Goal: Navigation & Orientation: Find specific page/section

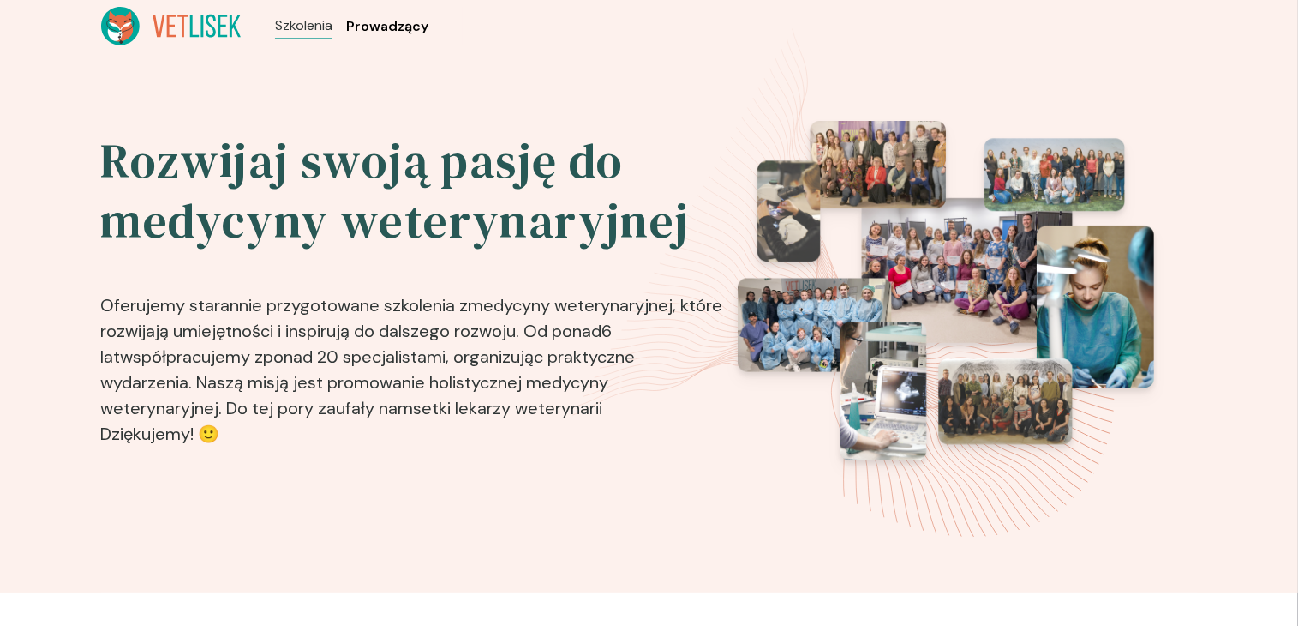
click at [401, 35] on span "Prowadzący" at bounding box center [387, 26] width 82 height 21
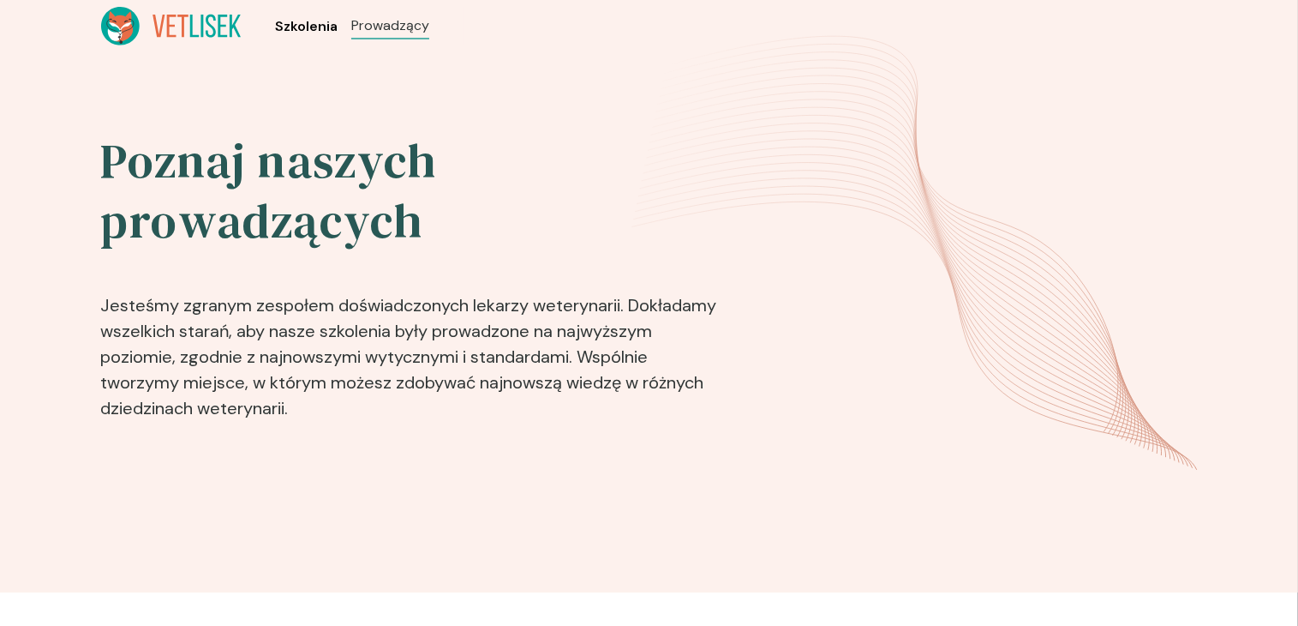
click at [292, 33] on span "Szkolenia" at bounding box center [306, 26] width 63 height 21
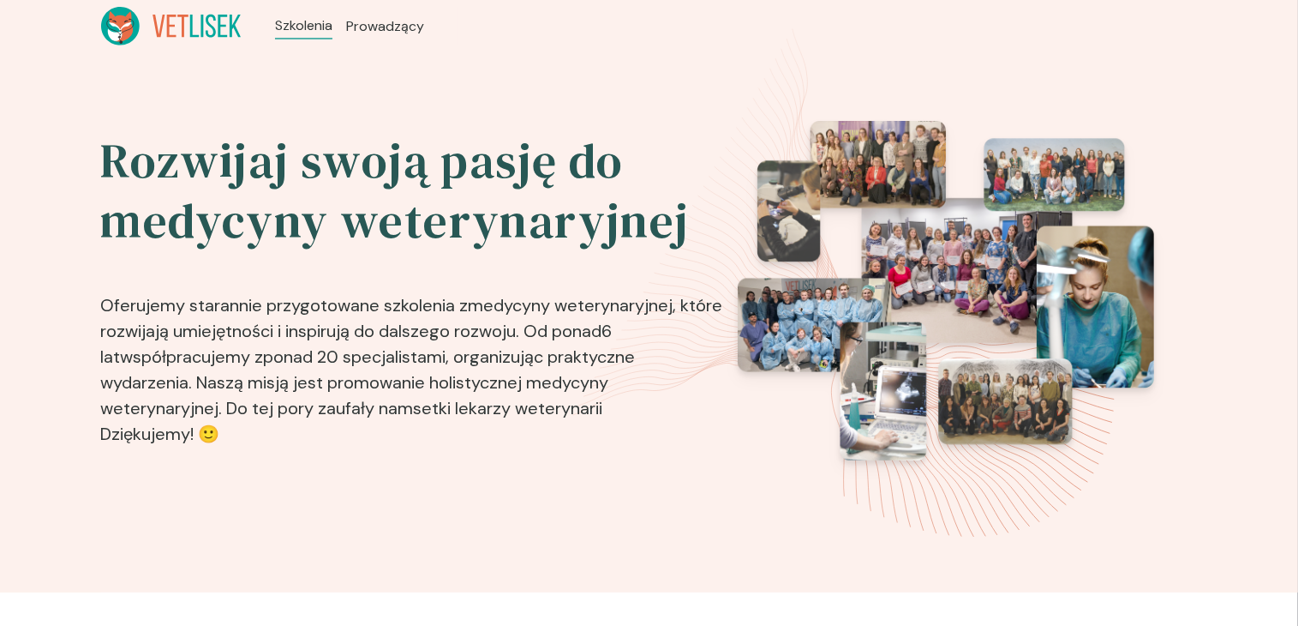
click at [194, 34] on icon at bounding box center [171, 26] width 141 height 39
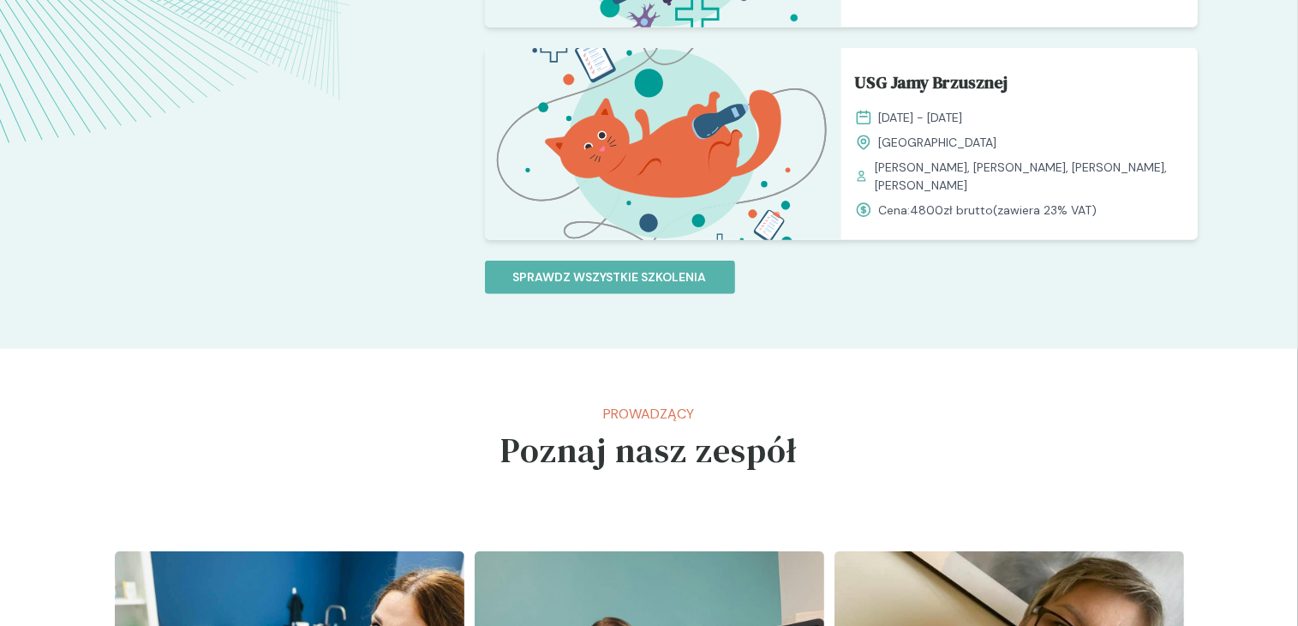
scroll to position [1799, 0]
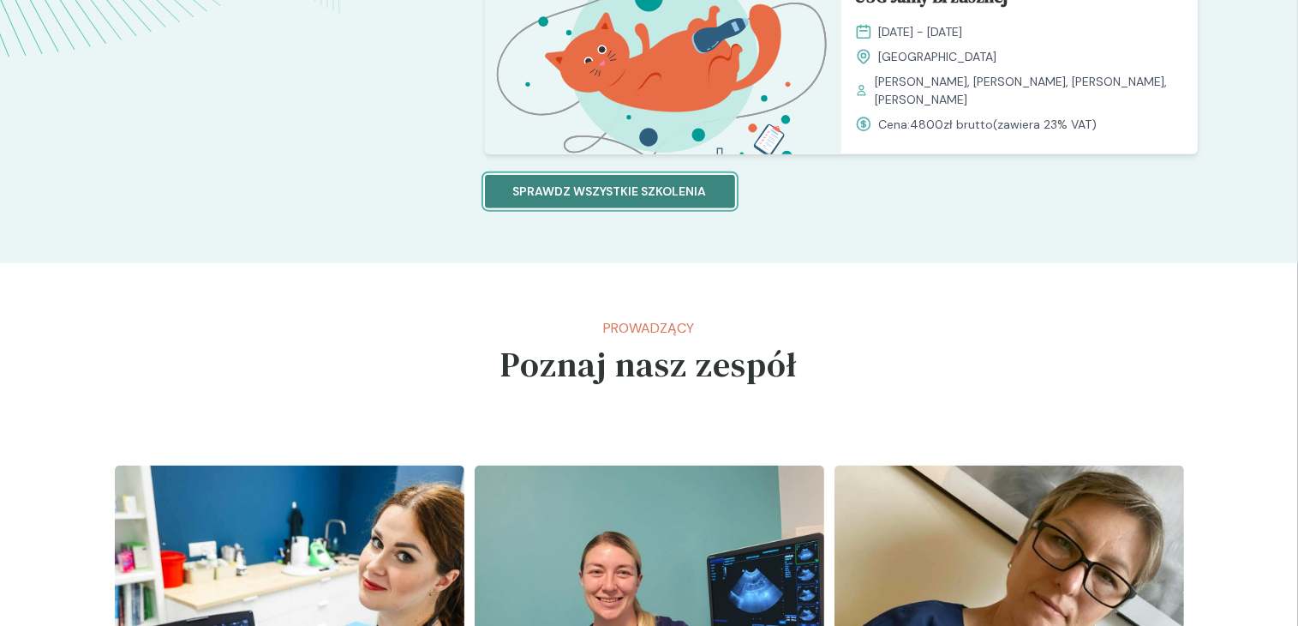
click at [655, 201] on button "Sprawdz wszystkie szkolenia" at bounding box center [610, 191] width 250 height 33
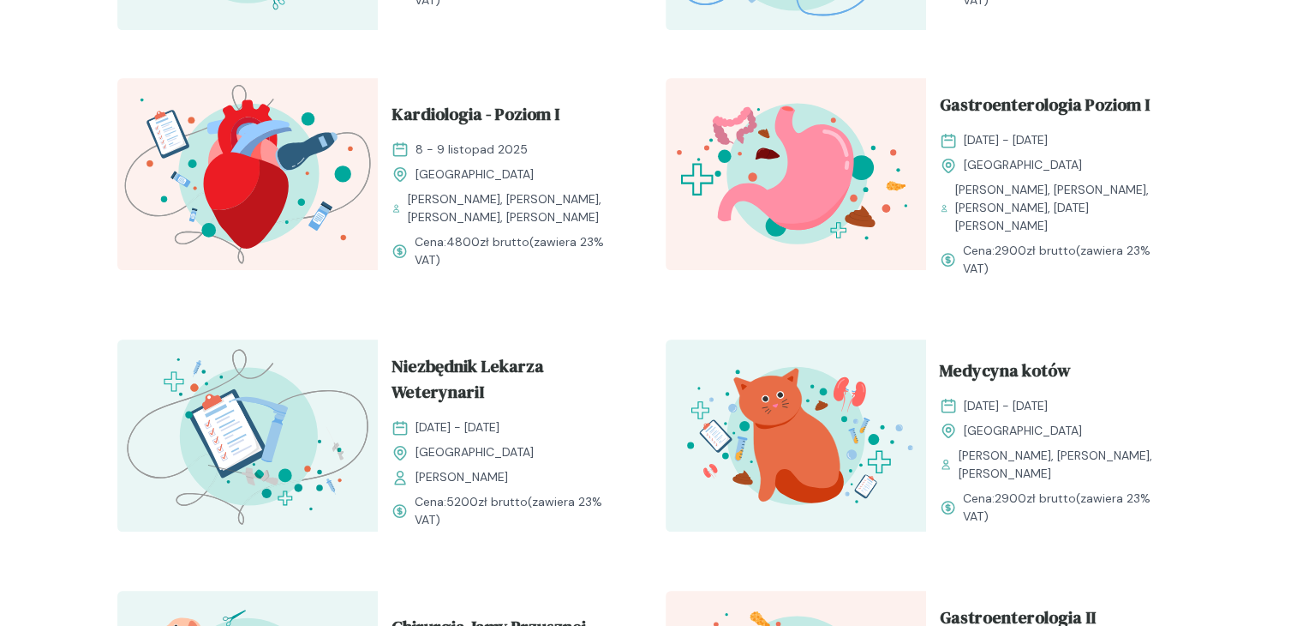
scroll to position [1114, 0]
